Goal: Task Accomplishment & Management: Use online tool/utility

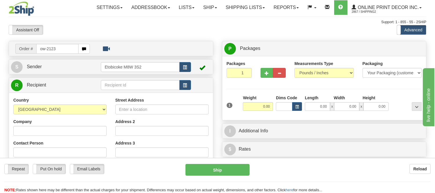
type input "ow-2123"
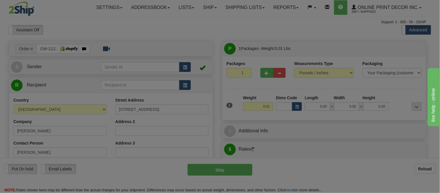
type input "MISSISSAUGA"
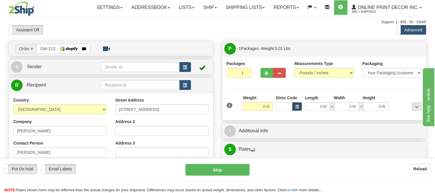
click at [296, 106] on span "button" at bounding box center [297, 106] width 3 height 3
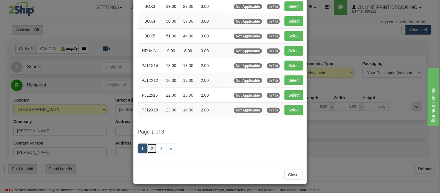
click at [149, 150] on link "2" at bounding box center [152, 149] width 10 height 10
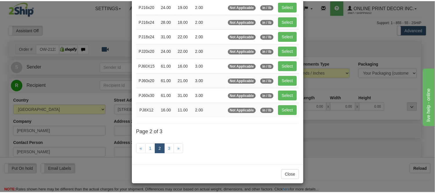
scroll to position [94, 0]
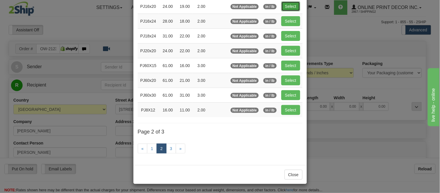
click at [294, 1] on button "Select" at bounding box center [290, 6] width 19 height 10
type input "PJ16x20"
type input "24.00"
type input "19.00"
type input "2.00"
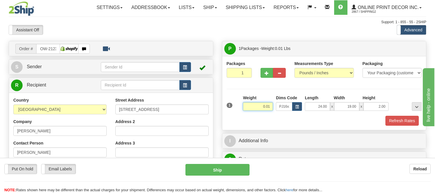
drag, startPoint x: 270, startPoint y: 108, endPoint x: 239, endPoint y: 108, distance: 31.6
click at [239, 108] on div "1 Weight 0.01 Dims Code x x" at bounding box center [324, 105] width 198 height 21
type input "2.20"
click at [405, 122] on button "Refresh Rates" at bounding box center [402, 121] width 33 height 10
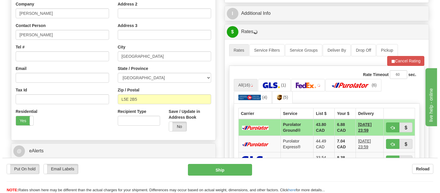
scroll to position [129, 0]
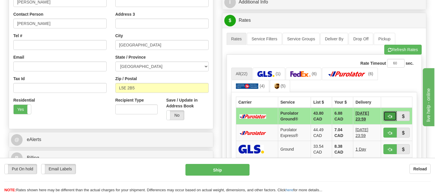
click at [391, 119] on button "button" at bounding box center [390, 116] width 13 height 10
type input "260"
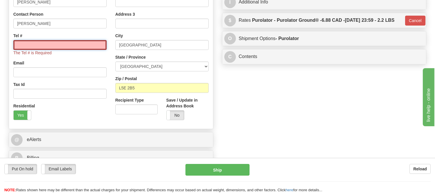
click at [80, 46] on input "Tel #" at bounding box center [59, 45] width 93 height 10
type input "[PHONE_NUMBER]"
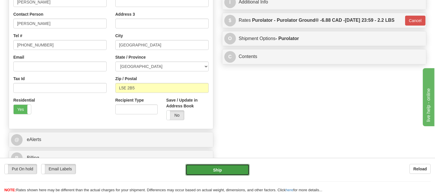
click at [207, 168] on button "Ship" at bounding box center [218, 170] width 64 height 12
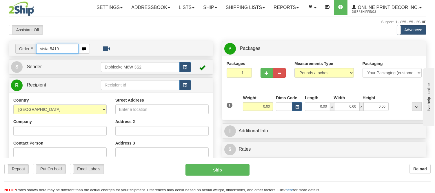
type input "vista-5419"
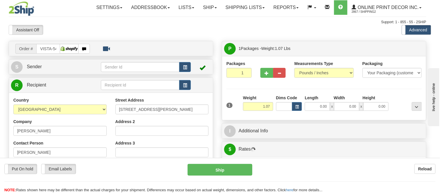
type input "TILBURY"
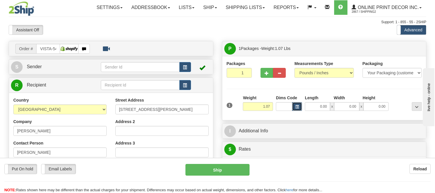
click at [299, 106] on button "button" at bounding box center [297, 106] width 10 height 9
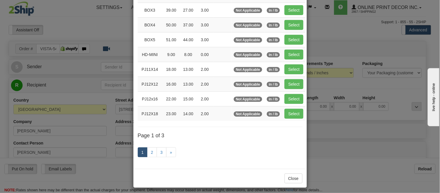
scroll to position [97, 0]
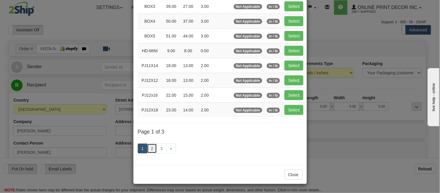
click at [148, 149] on link "2" at bounding box center [152, 149] width 10 height 10
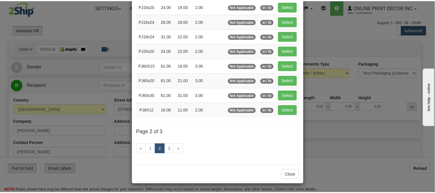
scroll to position [94, 0]
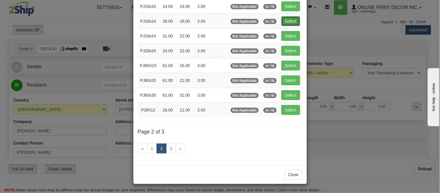
click at [290, 18] on button "Select" at bounding box center [290, 21] width 19 height 10
type input "PJ16x24"
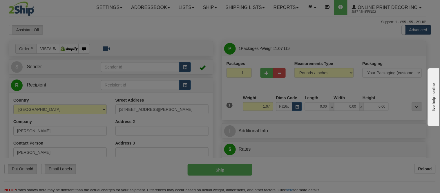
type input "28.00"
type input "18.00"
type input "2.00"
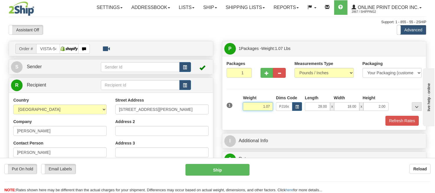
click at [268, 103] on input "1.07" at bounding box center [258, 106] width 30 height 9
drag, startPoint x: 273, startPoint y: 104, endPoint x: 251, endPoint y: 113, distance: 24.6
click at [251, 113] on div "Weight 1.07" at bounding box center [258, 105] width 33 height 20
click at [322, 85] on div "Packages 1 1 Measurements Type" at bounding box center [324, 93] width 195 height 65
drag, startPoint x: 273, startPoint y: 106, endPoint x: 250, endPoint y: 113, distance: 24.1
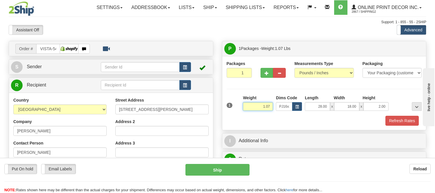
click at [250, 113] on div "Weight 1.07" at bounding box center [258, 105] width 33 height 20
type input "2.10"
click at [388, 122] on button "Refresh Rates" at bounding box center [402, 121] width 33 height 10
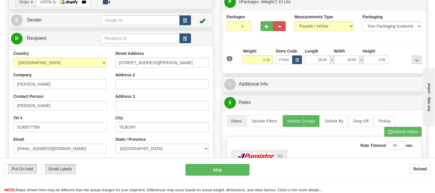
scroll to position [32, 0]
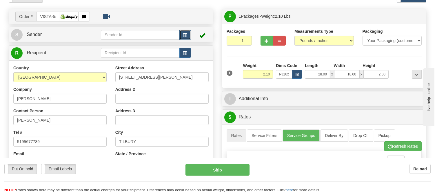
click at [182, 35] on button "button" at bounding box center [186, 35] width 12 height 10
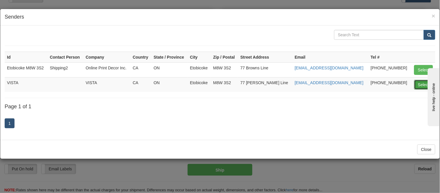
click at [418, 85] on button "Select" at bounding box center [423, 85] width 19 height 10
type input "VISTA"
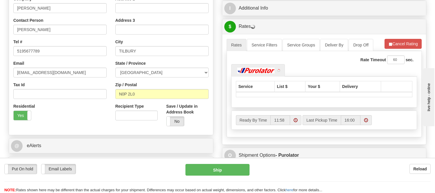
scroll to position [129, 0]
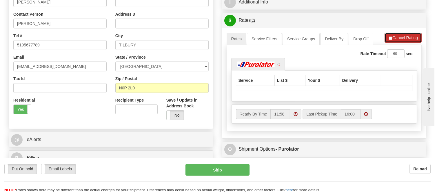
click at [400, 37] on button "Cancel Rating" at bounding box center [403, 38] width 37 height 10
click at [400, 37] on button "Refresh Rates" at bounding box center [403, 38] width 37 height 10
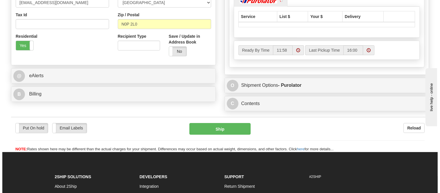
scroll to position [193, 0]
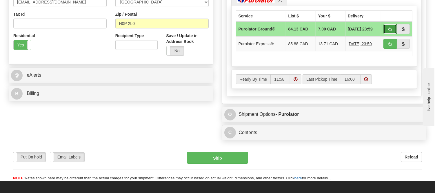
click at [393, 30] on button "button" at bounding box center [390, 29] width 13 height 10
type input "260"
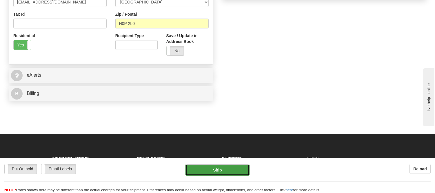
click at [233, 168] on button "Ship" at bounding box center [218, 170] width 64 height 12
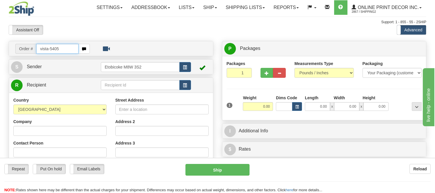
type input "vista-5405"
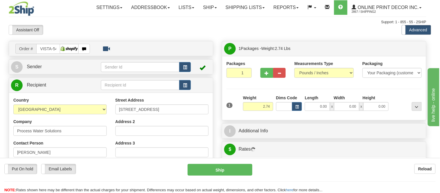
type input "CROSSFIELD"
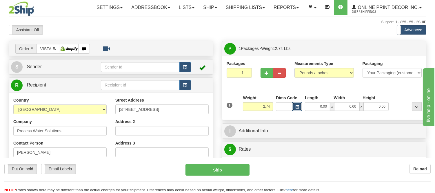
click at [299, 104] on button "button" at bounding box center [297, 106] width 10 height 9
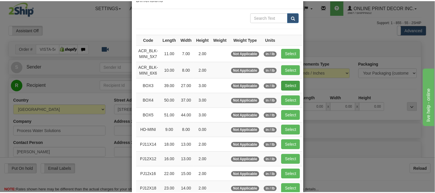
scroll to position [32, 0]
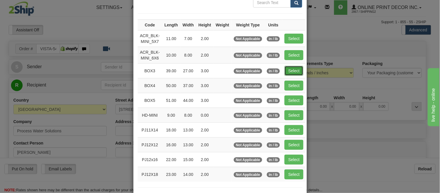
click at [294, 72] on button "Select" at bounding box center [294, 71] width 19 height 10
type input "BOX3"
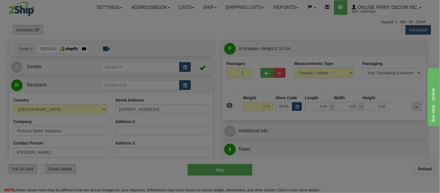
type input "39.00"
type input "27.00"
type input "3.00"
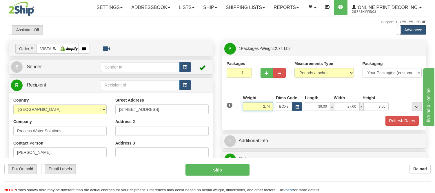
drag, startPoint x: 271, startPoint y: 106, endPoint x: 230, endPoint y: 107, distance: 41.2
click at [230, 107] on div "1 Weight 2.74 Dims Code BOX3" at bounding box center [324, 105] width 198 height 21
type input "9.98"
click at [404, 121] on button "Refresh Rates" at bounding box center [402, 121] width 33 height 10
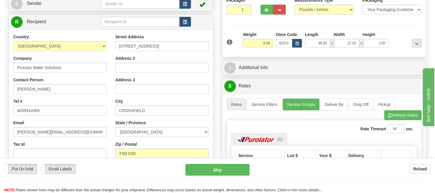
scroll to position [0, 0]
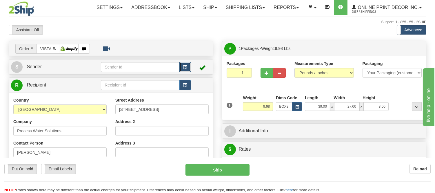
click at [185, 68] on span "button" at bounding box center [185, 68] width 4 height 4
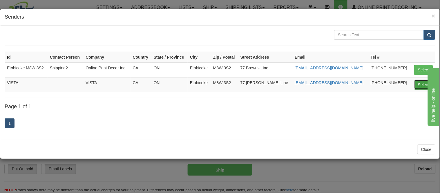
click at [422, 83] on button "Select" at bounding box center [423, 85] width 19 height 10
type input "VISTA"
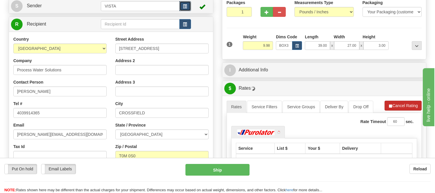
scroll to position [97, 0]
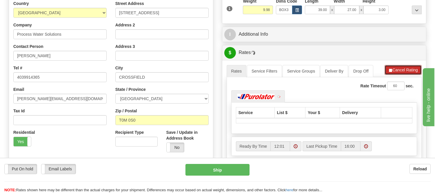
click at [402, 68] on button "Cancel Rating" at bounding box center [403, 70] width 37 height 10
click at [402, 68] on button "Refresh Rates" at bounding box center [403, 70] width 37 height 10
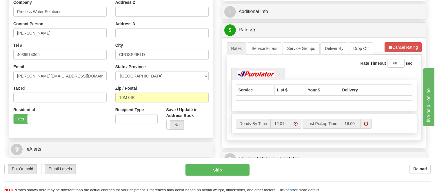
scroll to position [161, 0]
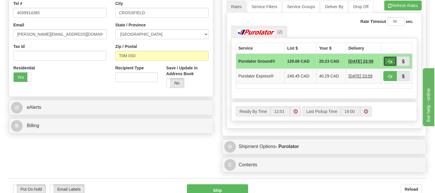
click at [386, 63] on button "button" at bounding box center [390, 61] width 13 height 10
type input "260"
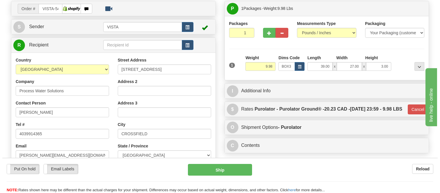
scroll to position [0, 0]
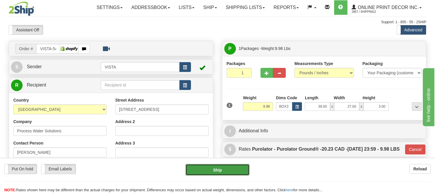
click at [220, 174] on button "Ship" at bounding box center [218, 170] width 64 height 12
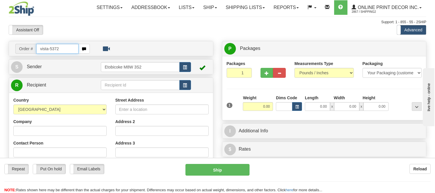
type input "vista-5372"
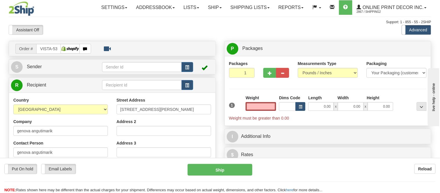
type input "GATINEAU"
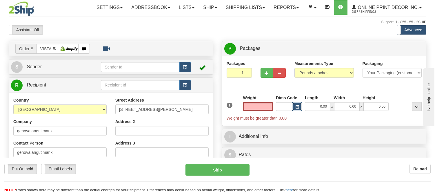
type input "0.00"
click at [296, 105] on button "button" at bounding box center [297, 106] width 10 height 9
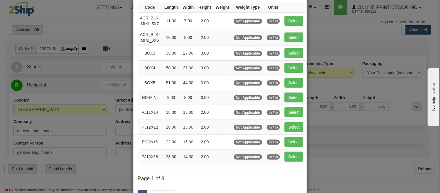
scroll to position [97, 0]
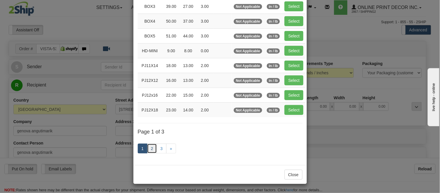
click at [149, 150] on link "2" at bounding box center [152, 149] width 10 height 10
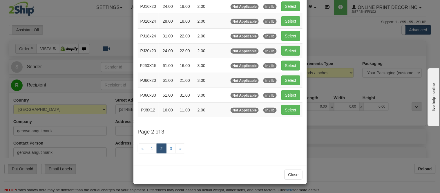
scroll to position [94, 0]
click at [293, 113] on button "Select" at bounding box center [290, 110] width 19 height 10
type input "PJ8X12"
type input "16.00"
type input "11.00"
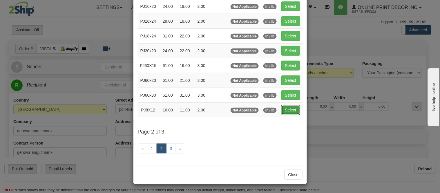
type input "2.00"
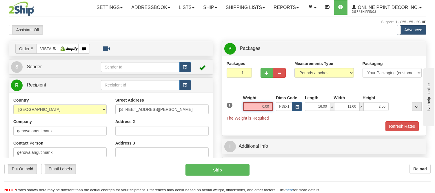
drag, startPoint x: 270, startPoint y: 106, endPoint x: 206, endPoint y: 115, distance: 64.6
click at [211, 41] on div "Order # VISTA-5372 S" at bounding box center [217, 41] width 427 height 0
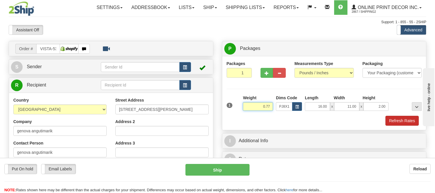
type input "0.77"
click at [391, 122] on button "Refresh Rates" at bounding box center [402, 121] width 33 height 10
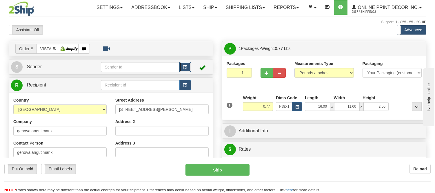
click at [187, 62] on button "button" at bounding box center [186, 67] width 12 height 10
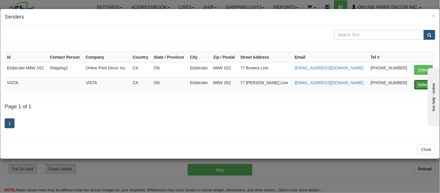
click at [420, 88] on button "Select" at bounding box center [423, 85] width 19 height 10
type input "VISTA"
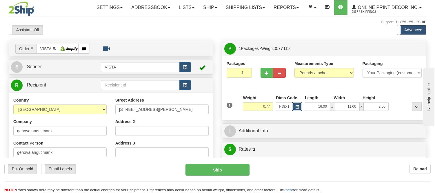
click at [300, 106] on button "button" at bounding box center [297, 106] width 10 height 9
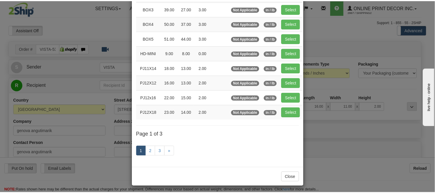
scroll to position [0, 0]
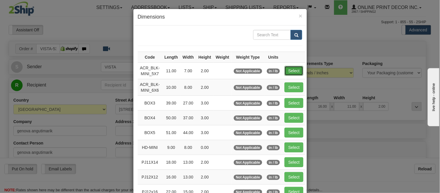
click at [296, 66] on button "Select" at bounding box center [294, 71] width 19 height 10
type input "ACR_BLK-MINI_5X7"
type input "11.00"
type input "7.00"
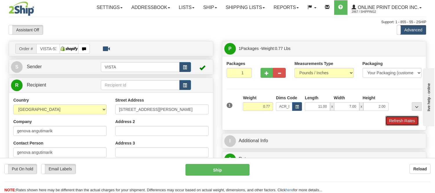
click at [400, 117] on button "Refresh Rates" at bounding box center [402, 121] width 33 height 10
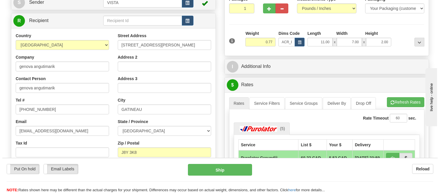
scroll to position [97, 0]
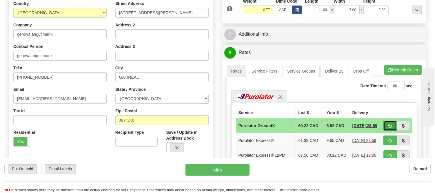
click at [386, 125] on button "button" at bounding box center [390, 126] width 13 height 10
type input "260"
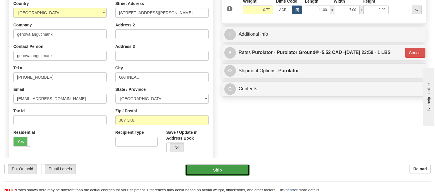
click at [230, 171] on button "Ship" at bounding box center [218, 170] width 64 height 12
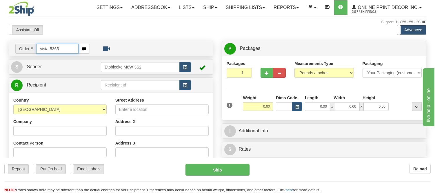
type input "vista-5365"
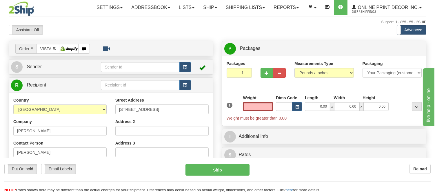
type input "LEVIS"
type input "0.00"
click at [296, 106] on span "button" at bounding box center [297, 106] width 3 height 3
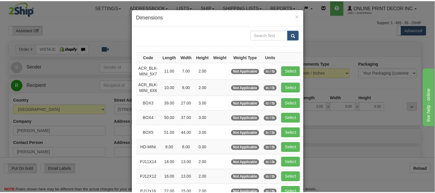
scroll to position [32, 0]
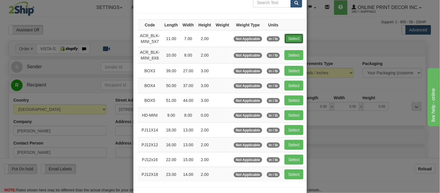
click at [289, 37] on button "Select" at bounding box center [294, 39] width 19 height 10
type input "ACR_BLK-MINI_5X7"
type input "11.00"
type input "7.00"
type input "2.00"
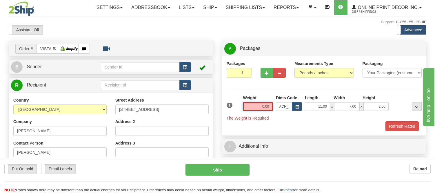
drag, startPoint x: 271, startPoint y: 108, endPoint x: 236, endPoint y: 106, distance: 34.8
click at [236, 106] on div "1 Weight 0.00 Dims Code x x" at bounding box center [324, 108] width 198 height 26
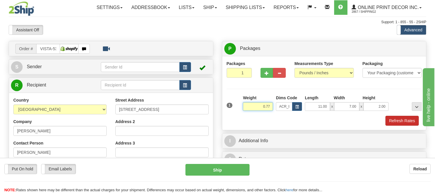
type input "0.77"
click at [405, 118] on button "Refresh Rates" at bounding box center [402, 121] width 33 height 10
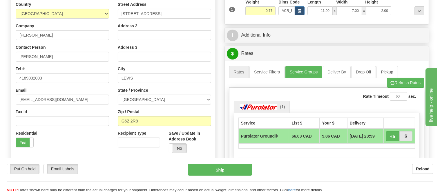
scroll to position [64, 0]
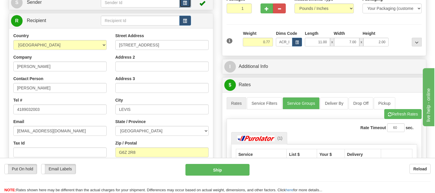
click at [182, 5] on button "button" at bounding box center [186, 3] width 12 height 10
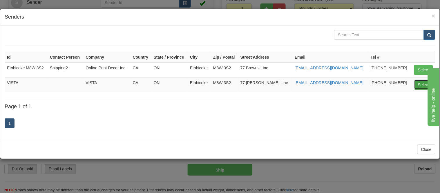
click at [421, 83] on button "Select" at bounding box center [423, 85] width 19 height 10
type input "VISTA"
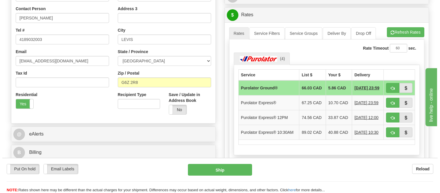
scroll to position [126, 0]
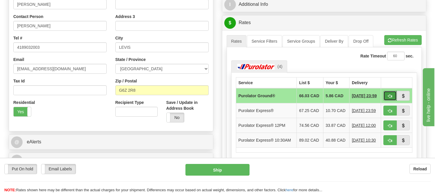
click at [391, 95] on span "button" at bounding box center [390, 96] width 4 height 4
type input "260"
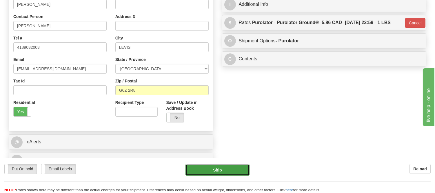
click at [228, 171] on button "Ship" at bounding box center [218, 170] width 64 height 12
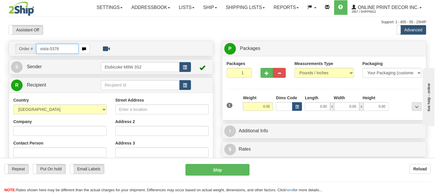
type input "vista-5378"
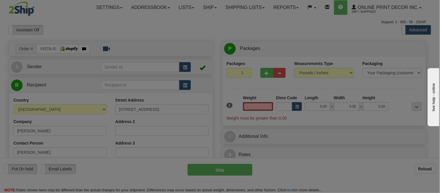
type input "LETHBRIDGE"
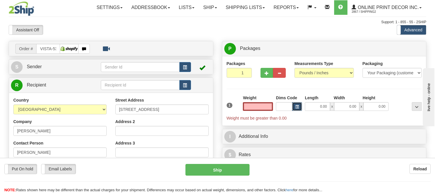
type input "0.00"
click at [299, 104] on button "button" at bounding box center [297, 106] width 10 height 9
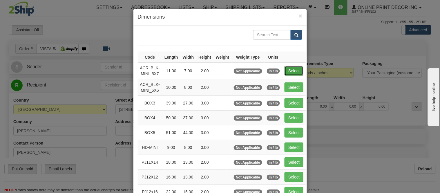
click at [291, 70] on button "Select" at bounding box center [294, 71] width 19 height 10
type input "ACR_BLK-MINI_5X7"
type input "11.00"
type input "7.00"
type input "2.00"
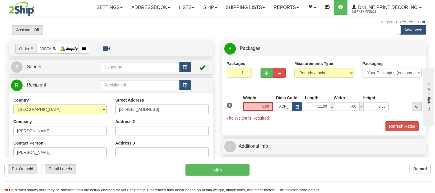
click at [193, 66] on td at bounding box center [201, 67] width 20 height 12
click at [188, 66] on button "button" at bounding box center [186, 67] width 12 height 10
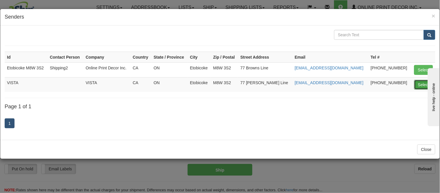
click at [423, 85] on button "Select" at bounding box center [423, 85] width 19 height 10
type input "VISTA"
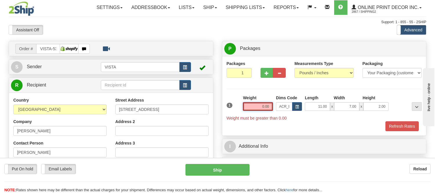
drag, startPoint x: 271, startPoint y: 103, endPoint x: 207, endPoint y: 120, distance: 65.9
click at [208, 41] on div "Order # VISTA-5378 S" at bounding box center [217, 41] width 427 height 0
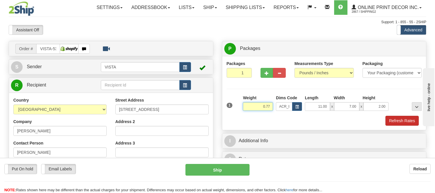
type input "0.77"
click at [394, 123] on button "Refresh Rates" at bounding box center [402, 121] width 33 height 10
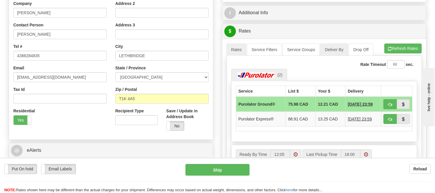
scroll to position [129, 0]
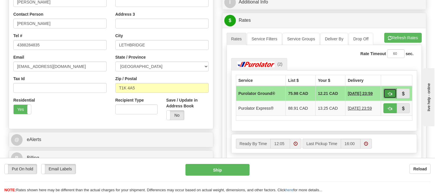
click at [391, 90] on button "button" at bounding box center [390, 93] width 13 height 10
type input "260"
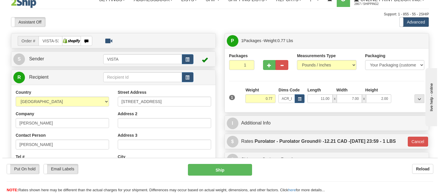
scroll to position [0, 0]
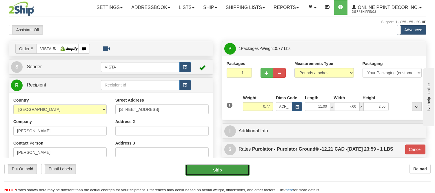
click at [224, 173] on button "Ship" at bounding box center [218, 170] width 64 height 12
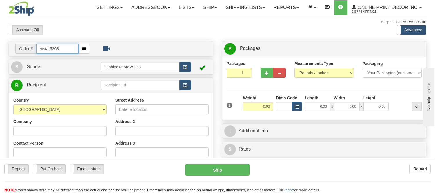
type input "vista-5368"
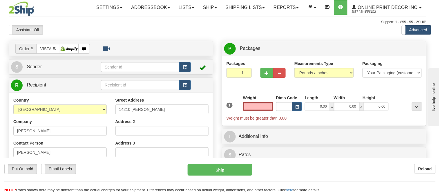
type input "MIRABEL"
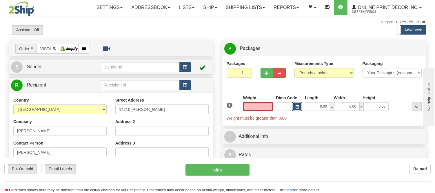
type input "0.00"
click at [299, 106] on button "button" at bounding box center [297, 106] width 10 height 9
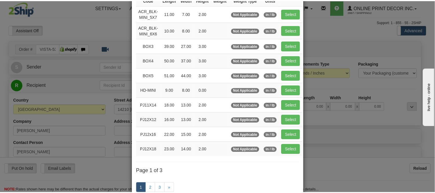
scroll to position [64, 0]
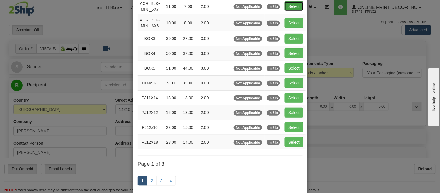
click at [294, 10] on button "Select" at bounding box center [294, 6] width 19 height 10
type input "ACR_BLK-MINI_5X7"
type input "11.00"
type input "7.00"
type input "2.00"
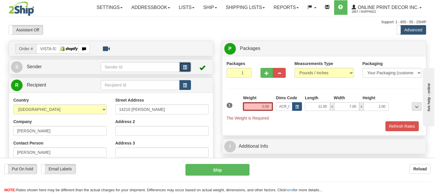
click at [188, 65] on button "button" at bounding box center [186, 67] width 12 height 10
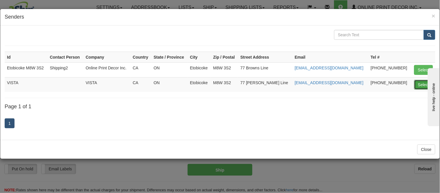
click at [419, 83] on button "Select" at bounding box center [423, 85] width 19 height 10
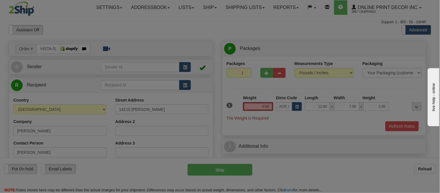
type input "VISTA"
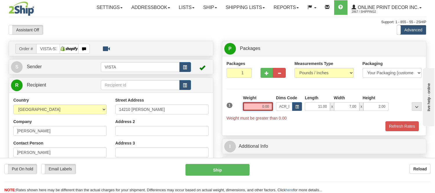
drag, startPoint x: 273, startPoint y: 106, endPoint x: 232, endPoint y: 110, distance: 41.0
click at [232, 110] on div "1 Weight 0.00 Dims Code x x" at bounding box center [324, 108] width 198 height 26
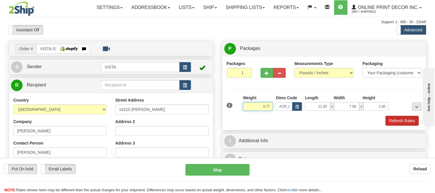
type input "0.77"
click at [392, 121] on button "Refresh Rates" at bounding box center [402, 121] width 33 height 10
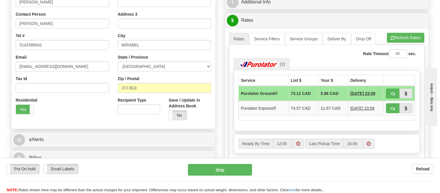
scroll to position [161, 0]
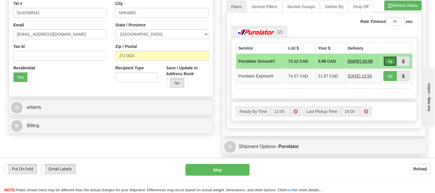
click at [390, 61] on span "button" at bounding box center [390, 62] width 4 height 4
type input "260"
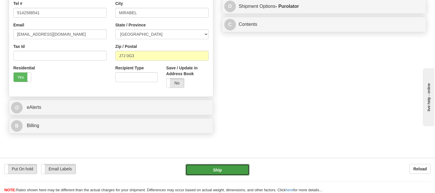
click at [204, 168] on button "Ship" at bounding box center [218, 170] width 64 height 12
